Goal: Register for event/course

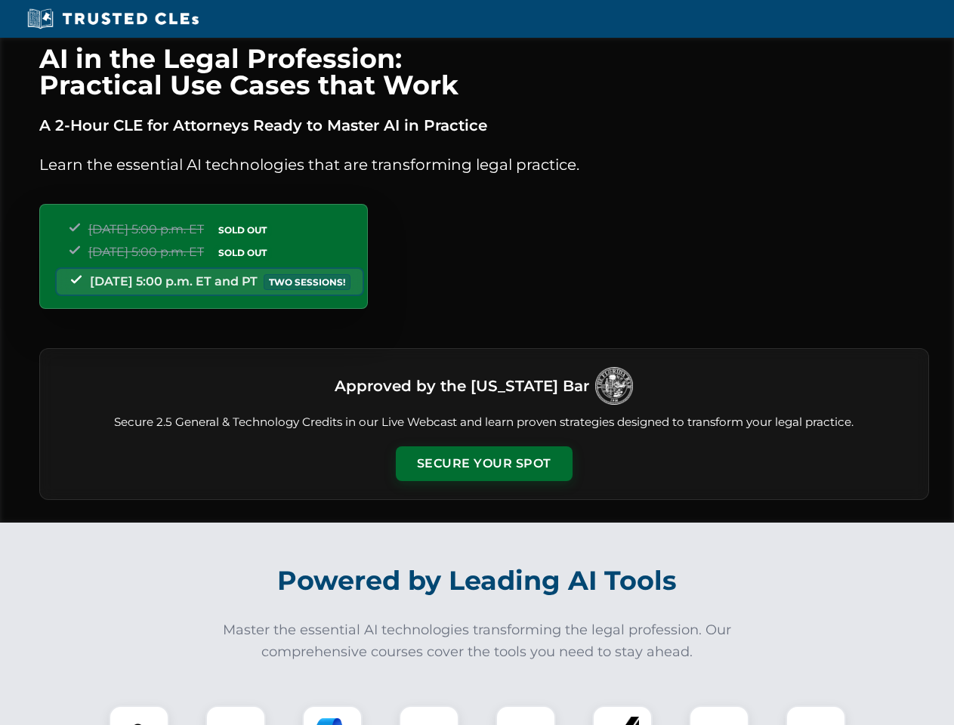
click at [483, 464] on button "Secure Your Spot" at bounding box center [484, 463] width 177 height 35
click at [139, 715] on img at bounding box center [139, 736] width 44 height 44
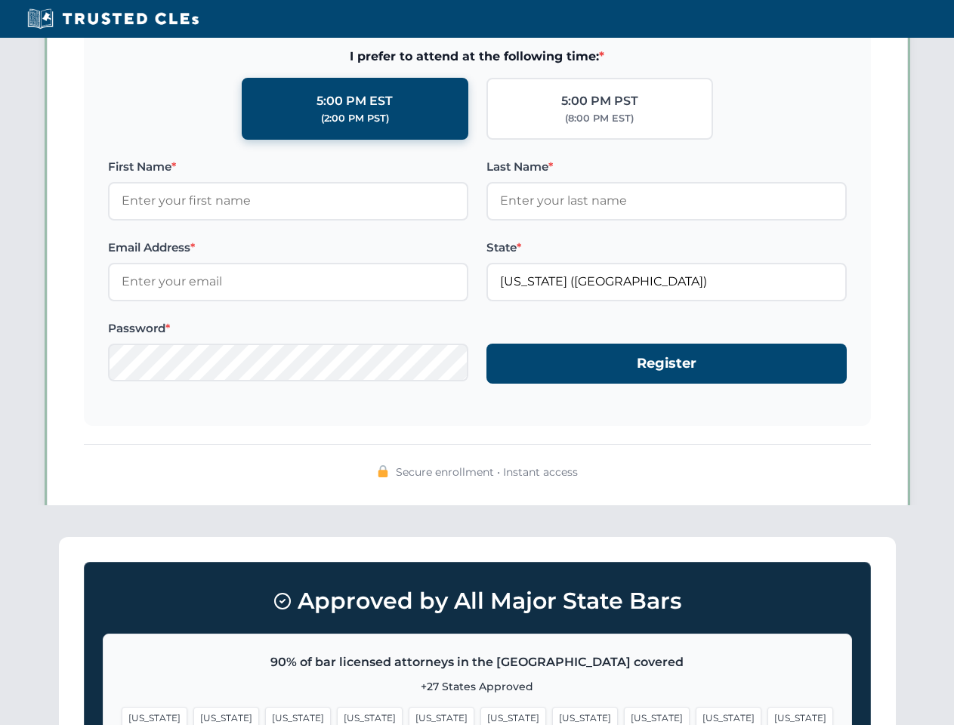
click at [696, 715] on span "[US_STATE]" at bounding box center [729, 718] width 66 height 22
